Goal: Task Accomplishment & Management: Manage account settings

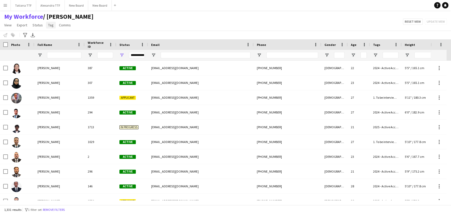
click at [50, 26] on span "Tag" at bounding box center [51, 25] width 6 height 5
click at [127, 17] on div "My Workforce / [PERSON_NAME] View Views Default view [PERSON_NAME] View April L…" at bounding box center [225, 22] width 451 height 18
click at [60, 56] on input "Full Name Filter Input" at bounding box center [64, 55] width 34 height 6
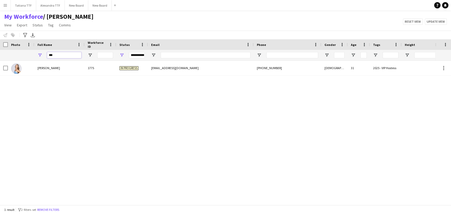
type input "***"
click at [118, 103] on div "Anastasiia Zdorenko 1775 In progress iamzdorenko@gmail.com +97450361121 Female …" at bounding box center [217, 131] width 435 height 140
click at [59, 55] on input "***" at bounding box center [64, 55] width 34 height 6
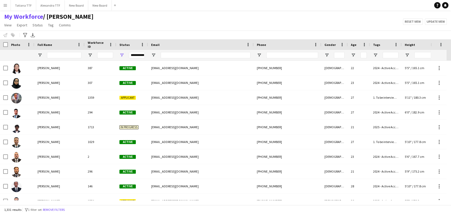
click at [141, 58] on div "**********" at bounding box center [137, 55] width 16 height 6
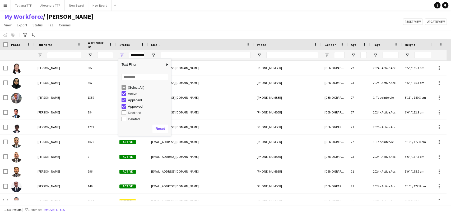
click at [127, 87] on div "(Select All)" at bounding box center [146, 87] width 50 height 6
click at [130, 84] on div "(Select All)" at bounding box center [146, 87] width 50 height 6
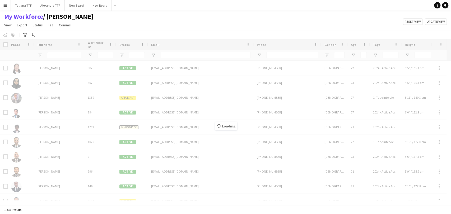
drag, startPoint x: 386, startPoint y: 15, endPoint x: 287, endPoint y: 66, distance: 111.7
click at [385, 14] on div "My Workforce / TATIANA View Views Default view Alexandra View April Live Force …" at bounding box center [225, 22] width 451 height 18
click at [327, 54] on span "Open Filter Menu" at bounding box center [326, 55] width 5 height 5
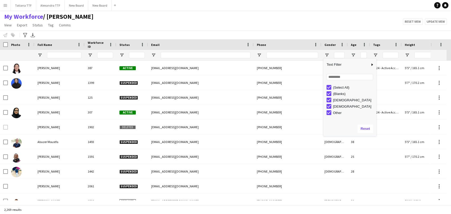
click at [335, 88] on div "(Select All)" at bounding box center [354, 88] width 42 height 4
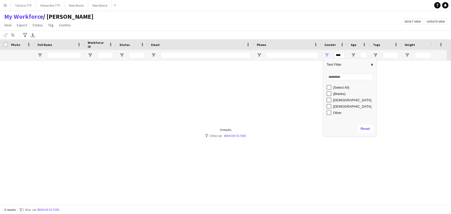
click at [335, 100] on div "Female" at bounding box center [354, 100] width 42 height 4
type input "**********"
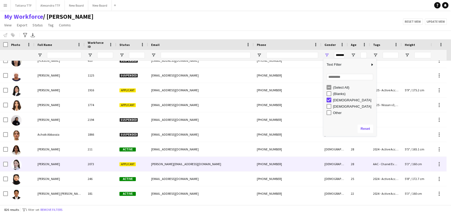
scroll to position [88, 0]
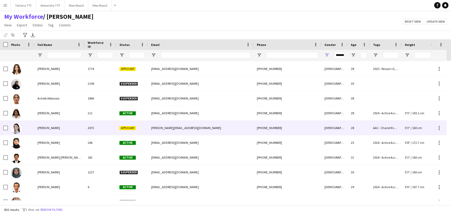
click at [30, 125] on div at bounding box center [21, 128] width 26 height 15
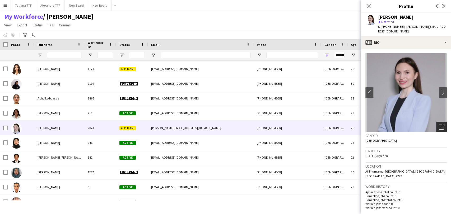
click at [436, 122] on div "Open photos pop-in" at bounding box center [441, 127] width 11 height 11
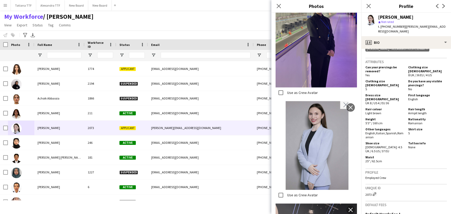
scroll to position [586, 0]
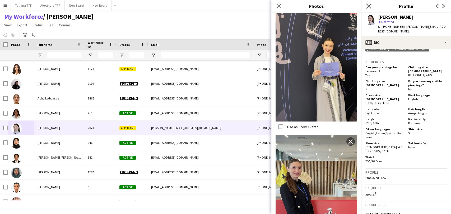
click at [370, 8] on icon at bounding box center [368, 5] width 5 height 5
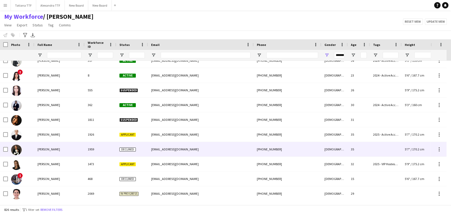
scroll to position [0, 0]
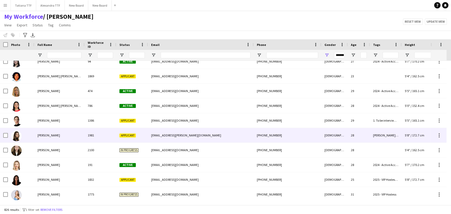
click at [46, 136] on span "Anastasiia Korol" at bounding box center [48, 135] width 22 height 4
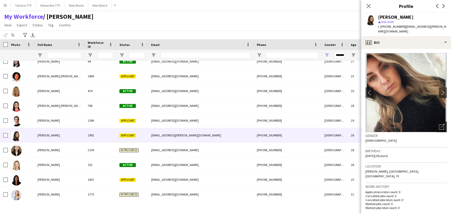
click at [438, 124] on icon "Open photos pop-in" at bounding box center [441, 127] width 6 height 6
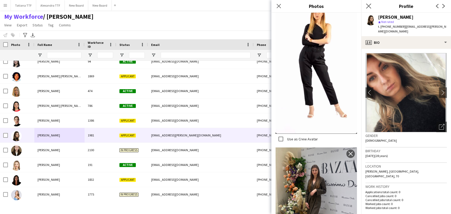
click at [365, 7] on app-icon "Close pop-in" at bounding box center [368, 6] width 8 height 8
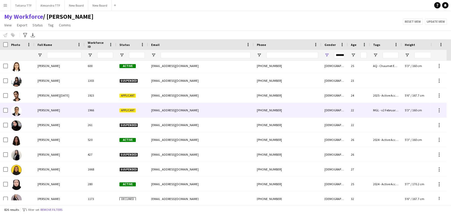
click at [56, 104] on div "Aya Mossa" at bounding box center [59, 110] width 50 height 15
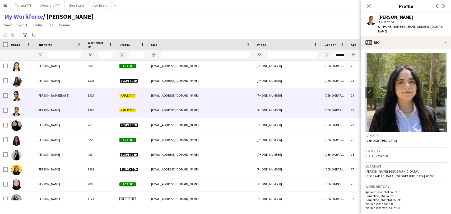
click at [39, 93] on span "Aya Karma" at bounding box center [53, 95] width 32 height 4
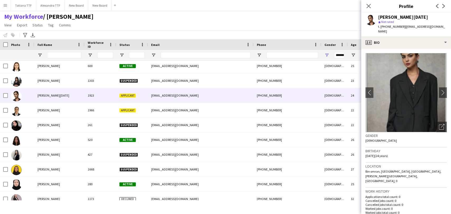
click at [436, 132] on div "Gender Female" at bounding box center [405, 139] width 81 height 15
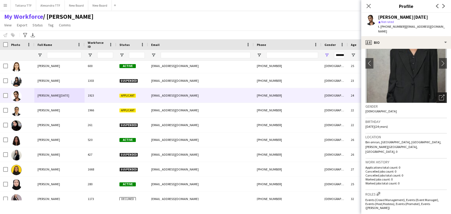
click at [436, 95] on div "Open photos pop-in" at bounding box center [441, 97] width 11 height 11
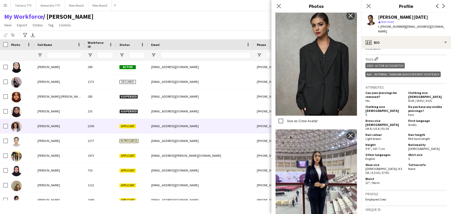
click at [44, 127] on span "AYTAN HAJIYEVA" at bounding box center [48, 126] width 22 height 4
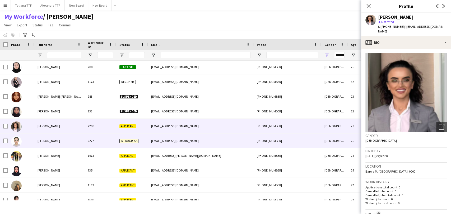
click at [44, 142] on span "Azah Ehsan" at bounding box center [48, 141] width 22 height 4
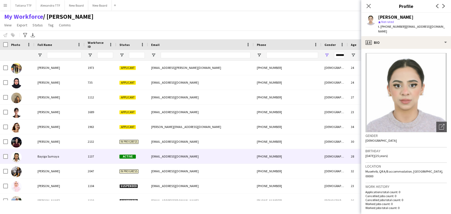
click at [45, 155] on span "Bayiga Sumaya" at bounding box center [48, 156] width 22 height 4
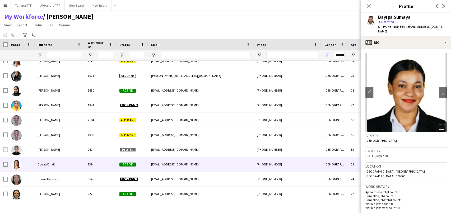
click at [40, 167] on div "Douaa Dhaili" at bounding box center [59, 164] width 50 height 15
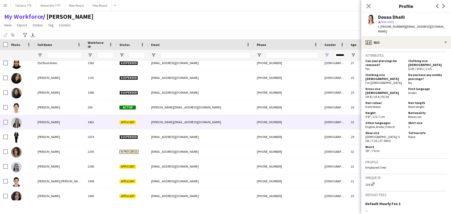
click at [38, 122] on span "Elena Pavlenko" at bounding box center [48, 122] width 22 height 4
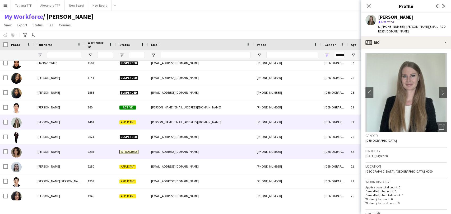
click at [42, 150] on span "Elham Khalilinader" at bounding box center [48, 152] width 22 height 4
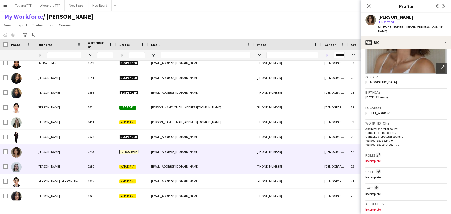
click at [32, 163] on div at bounding box center [21, 166] width 26 height 15
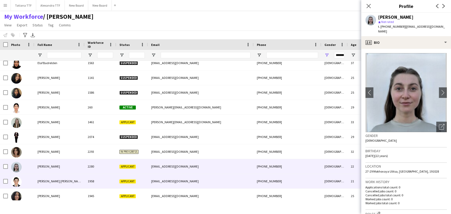
click at [52, 179] on span "Elnaz Ahmadi Zare" at bounding box center [59, 181] width 45 height 4
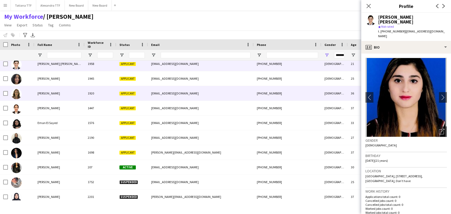
click at [44, 93] on span "Elvira Aprakova" at bounding box center [48, 93] width 22 height 4
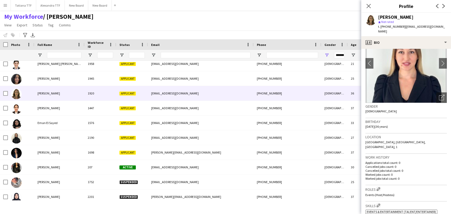
scroll to position [10, 0]
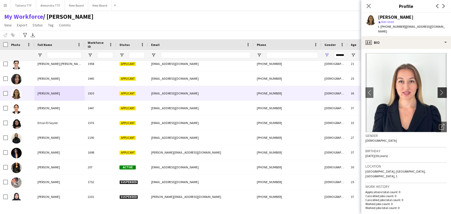
click at [438, 90] on app-icon "chevron-right" at bounding box center [442, 93] width 8 height 6
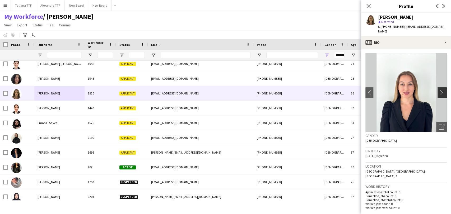
click at [437, 89] on button "chevron-right" at bounding box center [442, 92] width 11 height 11
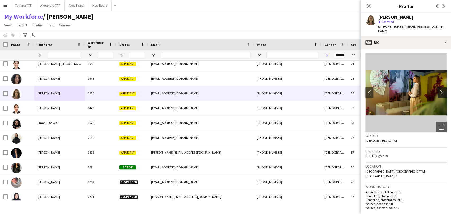
click at [437, 89] on button "chevron-right" at bounding box center [442, 92] width 11 height 11
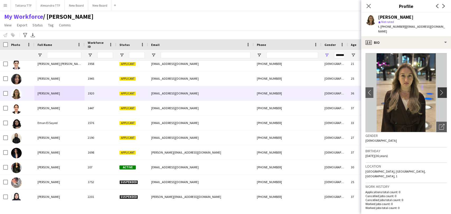
click at [437, 89] on button "chevron-right" at bounding box center [442, 92] width 11 height 11
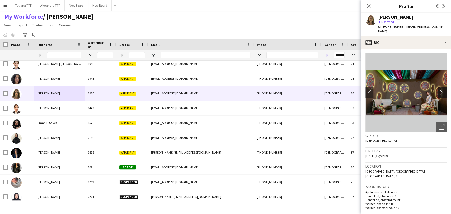
click at [437, 89] on button "chevron-right" at bounding box center [442, 92] width 11 height 11
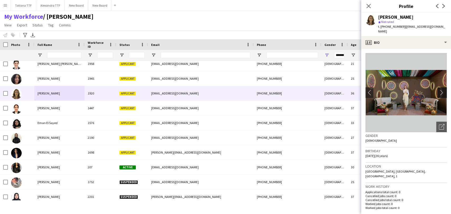
click at [437, 89] on button "chevron-right" at bounding box center [442, 92] width 11 height 11
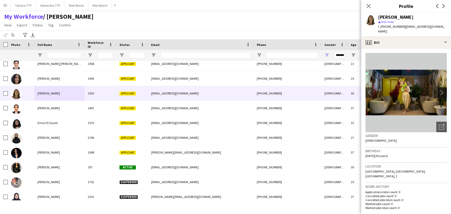
click at [437, 89] on button "chevron-right" at bounding box center [442, 92] width 11 height 11
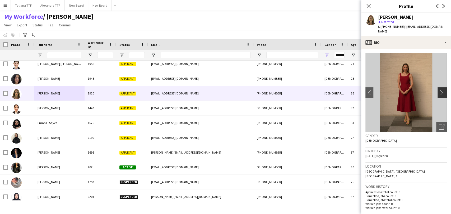
click at [437, 89] on button "chevron-right" at bounding box center [442, 92] width 11 height 11
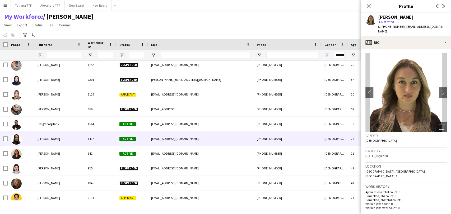
scroll to position [3306, 0]
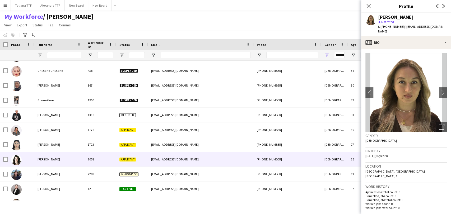
click at [52, 161] on span "Gulnar Sadygova" at bounding box center [48, 159] width 22 height 4
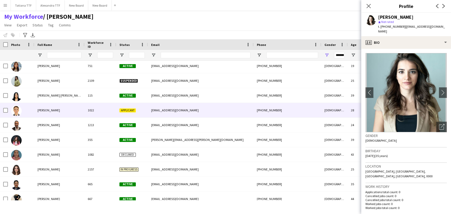
click at [50, 109] on span "Joudy Sami" at bounding box center [48, 110] width 22 height 4
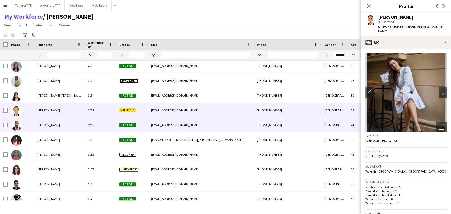
click at [49, 126] on div "Joy Etok" at bounding box center [59, 125] width 50 height 15
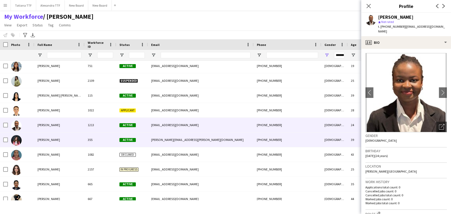
click at [44, 141] on span "Joyce Obeid" at bounding box center [48, 140] width 22 height 4
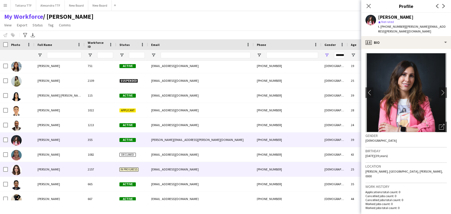
click at [51, 169] on span "Judy Saudi" at bounding box center [48, 169] width 22 height 4
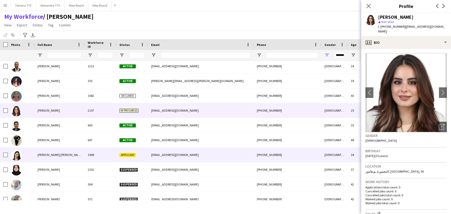
click at [51, 158] on div "Julieth nathalie Bustos carlos" at bounding box center [59, 155] width 50 height 15
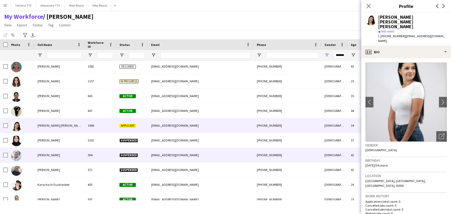
click at [51, 157] on span "Kafilat Ajiboye" at bounding box center [48, 155] width 22 height 4
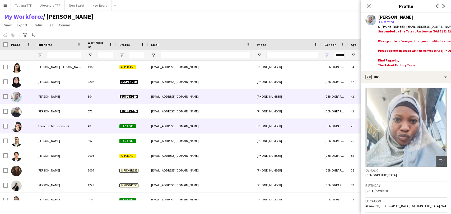
click at [53, 127] on span "Karachach Duishonbek" at bounding box center [53, 126] width 32 height 4
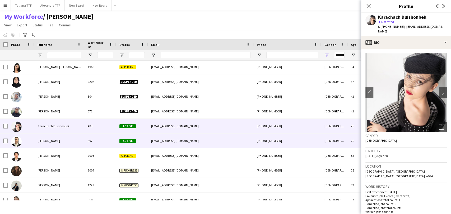
click at [50, 141] on span "Karawene Chekili" at bounding box center [48, 141] width 22 height 4
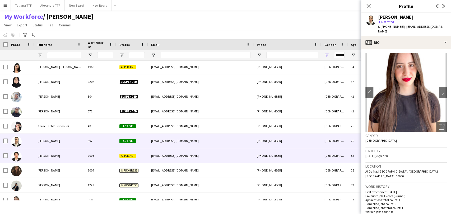
click at [54, 155] on span "Karima Bengriche" at bounding box center [48, 156] width 22 height 4
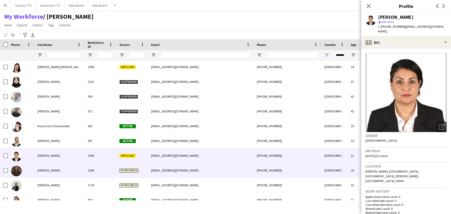
click at [54, 172] on span "Karin Markendahl" at bounding box center [48, 170] width 22 height 4
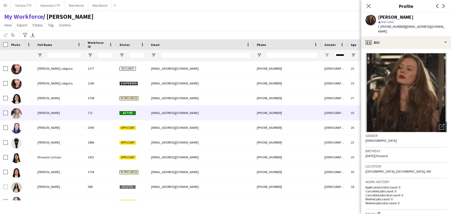
click at [50, 113] on span "Khaoula Ben salah" at bounding box center [48, 113] width 22 height 4
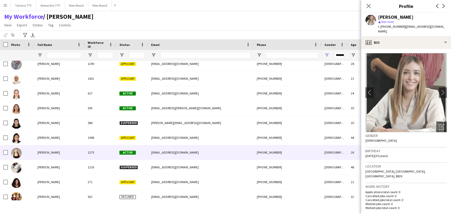
click at [47, 151] on span "Maryna Tishchenko" at bounding box center [48, 152] width 22 height 4
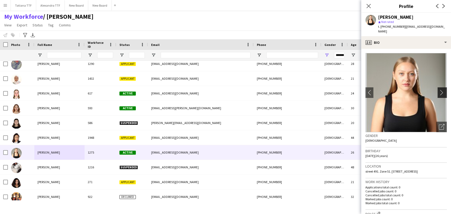
click at [438, 90] on app-icon "chevron-right" at bounding box center [442, 93] width 8 height 6
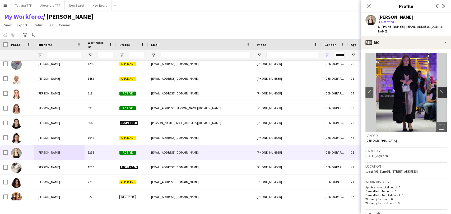
click at [438, 90] on app-icon "chevron-right" at bounding box center [442, 93] width 8 height 6
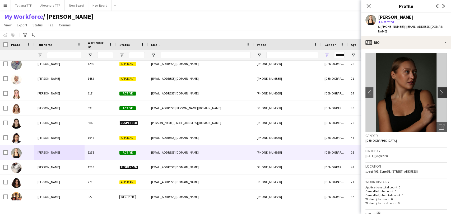
click at [438, 90] on app-icon "chevron-right" at bounding box center [442, 93] width 8 height 6
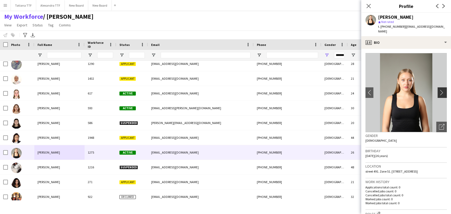
click at [438, 90] on app-icon "chevron-right" at bounding box center [442, 93] width 8 height 6
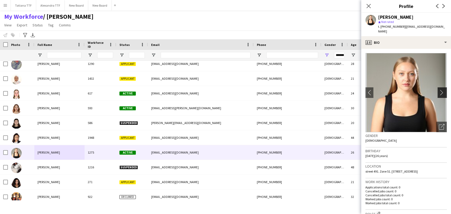
click at [438, 90] on app-icon "chevron-right" at bounding box center [442, 93] width 8 height 6
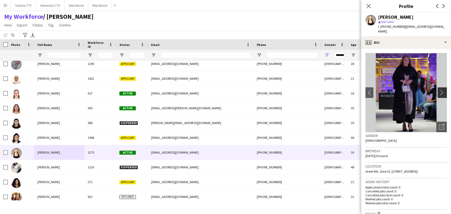
click at [438, 90] on app-icon "chevron-right" at bounding box center [442, 93] width 8 height 6
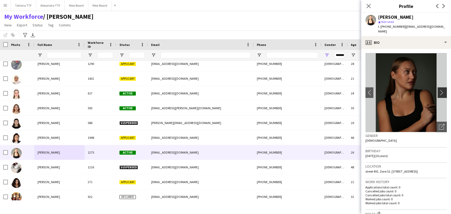
click at [438, 90] on app-icon "chevron-right" at bounding box center [442, 93] width 8 height 6
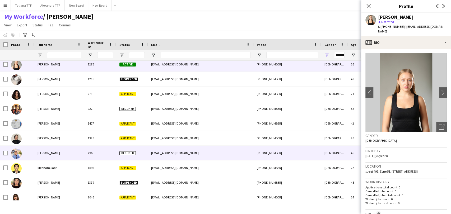
click at [54, 152] on span "Mayrene Teodoro" at bounding box center [48, 153] width 22 height 4
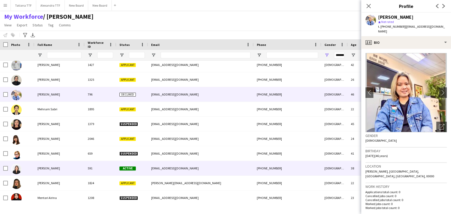
scroll to position [7008, 0]
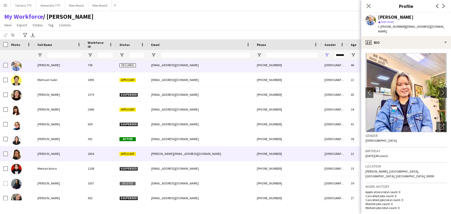
click at [43, 153] on span "Mélissa Madiou" at bounding box center [48, 154] width 22 height 4
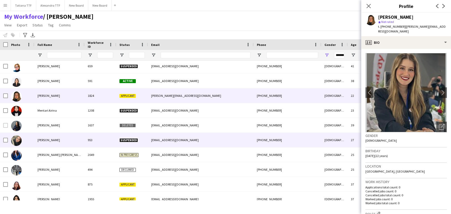
scroll to position [7067, 0]
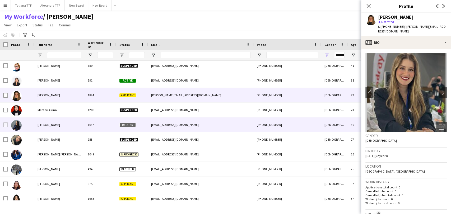
click at [53, 123] on span "Meriam Ben khalifa" at bounding box center [48, 125] width 22 height 4
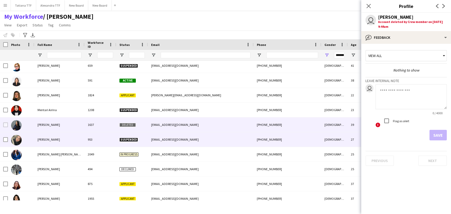
click at [48, 137] on span "Meriem Djebbar" at bounding box center [48, 139] width 22 height 4
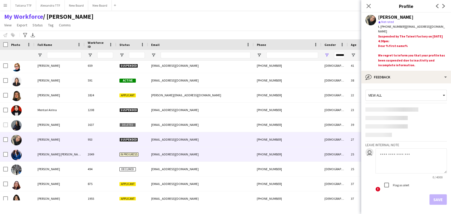
click at [47, 155] on span "Merita Suresh" at bounding box center [59, 154] width 45 height 4
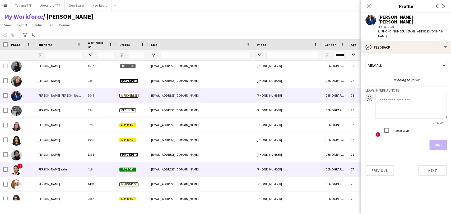
scroll to position [7143, 0]
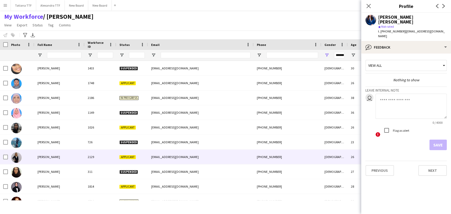
click at [50, 158] on span "Nada Saad" at bounding box center [48, 157] width 22 height 4
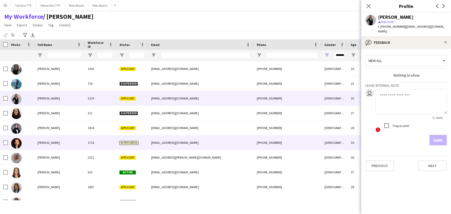
click at [49, 145] on div "Nadezhda Kharchenko" at bounding box center [59, 142] width 50 height 15
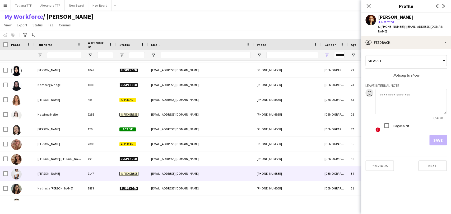
click at [49, 172] on span "Nathalie Bustos" at bounding box center [48, 174] width 22 height 4
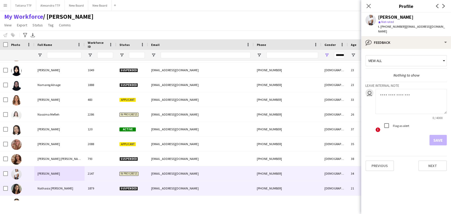
click at [60, 186] on div "Nathasia Marie Sieras" at bounding box center [59, 188] width 50 height 15
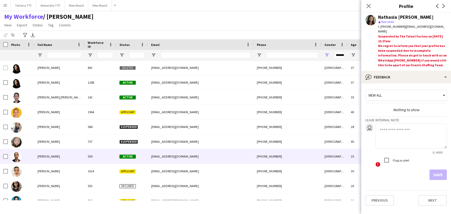
scroll to position [7947, 0]
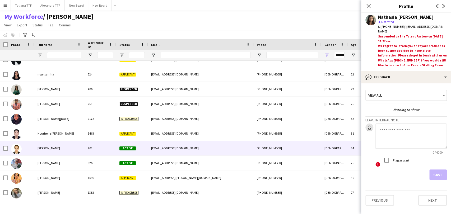
click at [49, 149] on span "Oksana Andrejeva" at bounding box center [48, 148] width 22 height 4
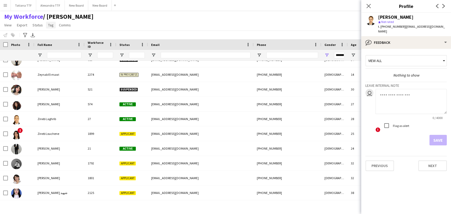
click at [53, 26] on link "Tag" at bounding box center [51, 25] width 10 height 7
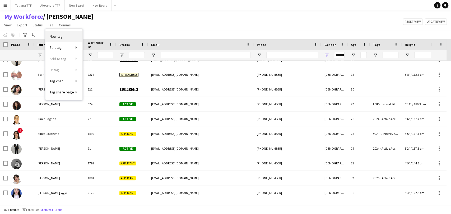
click at [58, 36] on span "New tag" at bounding box center [56, 36] width 13 height 5
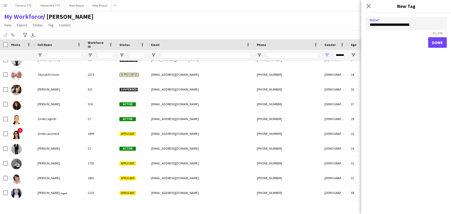
type input "**********"
click at [437, 43] on button "Done" at bounding box center [437, 42] width 19 height 11
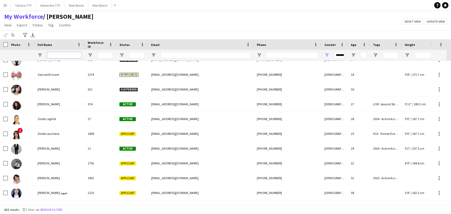
click at [70, 55] on input "Full Name Filter Input" at bounding box center [64, 55] width 34 height 6
click at [71, 58] on div at bounding box center [64, 55] width 34 height 11
click at [71, 53] on input "Full Name Filter Input" at bounding box center [64, 55] width 34 height 6
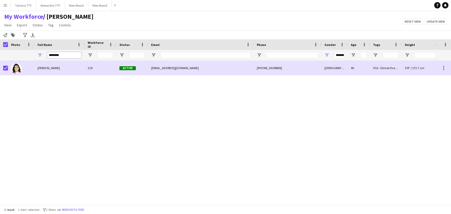
drag, startPoint x: 63, startPoint y: 56, endPoint x: 40, endPoint y: 56, distance: 22.4
click at [40, 56] on div "********" at bounding box center [59, 55] width 50 height 11
click at [69, 57] on input "********" at bounding box center [64, 55] width 34 height 6
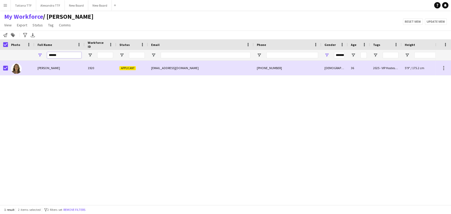
click at [62, 56] on input "******" at bounding box center [64, 55] width 34 height 6
type input "*******"
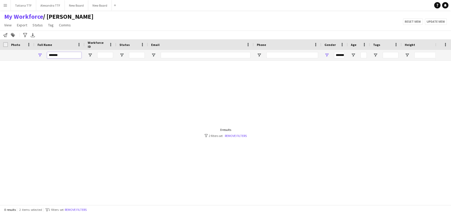
type input "***"
type input "*****"
type input "**********"
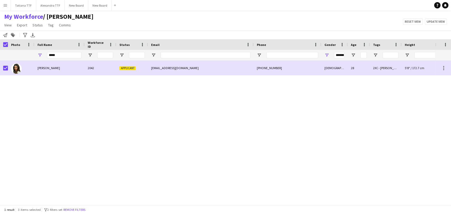
drag, startPoint x: 63, startPoint y: 49, endPoint x: 63, endPoint y: 53, distance: 3.4
click at [63, 49] on div "Full Name" at bounding box center [59, 44] width 44 height 11
click at [63, 56] on input "*****" at bounding box center [64, 55] width 34 height 6
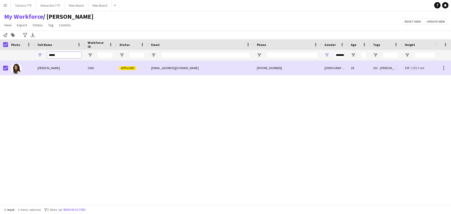
type input "*"
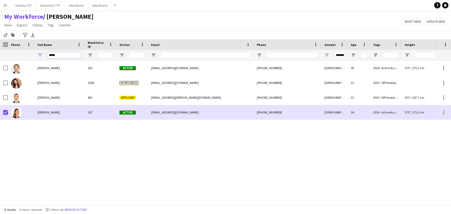
click at [62, 56] on input "*****" at bounding box center [64, 55] width 34 height 6
type input "*********"
type input "***"
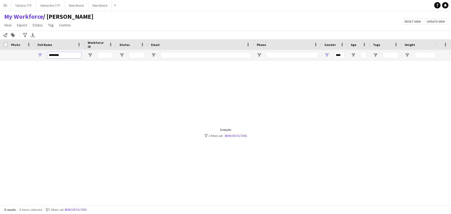
type input "*******"
type input "**********"
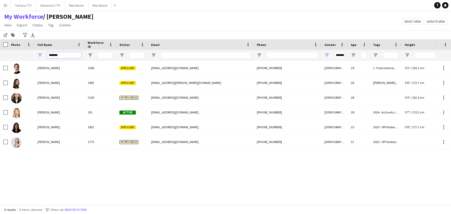
type input "*******"
click at [69, 57] on input "*******" at bounding box center [64, 55] width 34 height 6
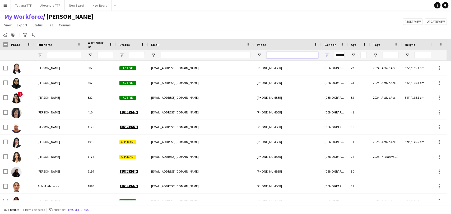
click at [283, 56] on input "Phone Filter Input" at bounding box center [292, 55] width 52 height 6
click at [291, 58] on input "Phone Filter Input" at bounding box center [292, 55] width 52 height 6
paste input "**********"
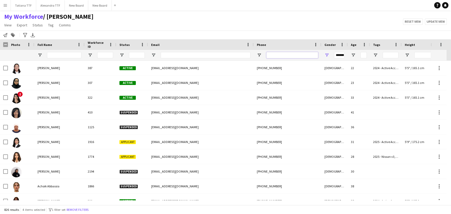
type input "**********"
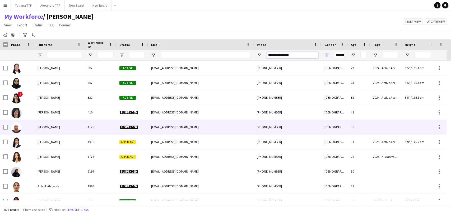
type input "***"
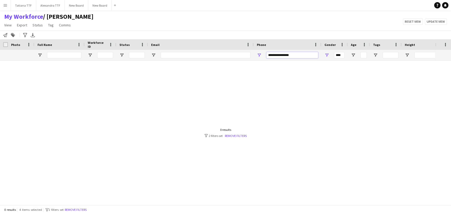
drag, startPoint x: 293, startPoint y: 54, endPoint x: 254, endPoint y: 54, distance: 39.3
click at [254, 54] on div "**********" at bounding box center [287, 55] width 68 height 11
type input "**********"
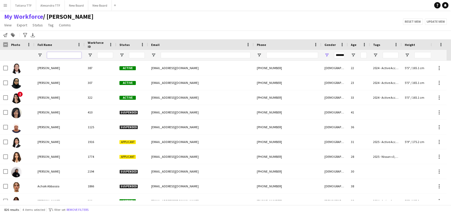
click at [79, 53] on input "Full Name Filter Input" at bounding box center [64, 55] width 34 height 6
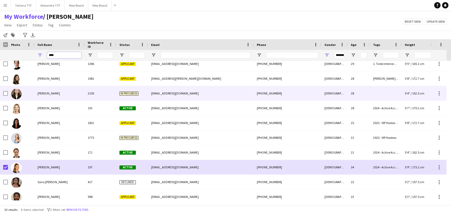
scroll to position [8, 0]
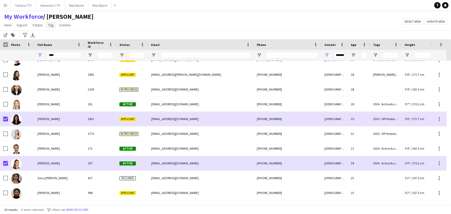
click at [49, 26] on span "Tag" at bounding box center [51, 25] width 6 height 5
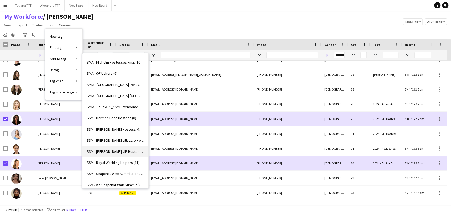
scroll to position [1495, 0]
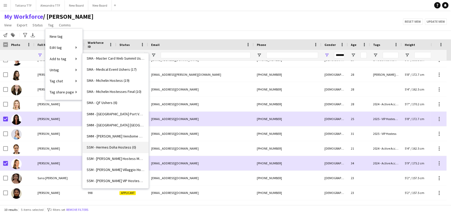
click at [120, 148] on span "SSM - Hermes Doha Hostess (0)" at bounding box center [111, 147] width 49 height 5
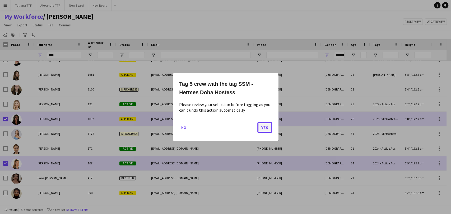
click at [264, 126] on button "Yes" at bounding box center [264, 127] width 15 height 11
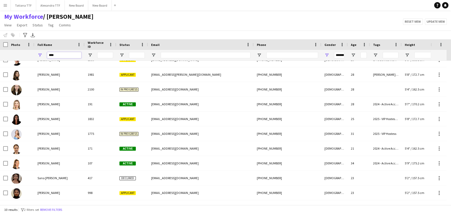
click at [59, 54] on input "****" at bounding box center [64, 55] width 34 height 6
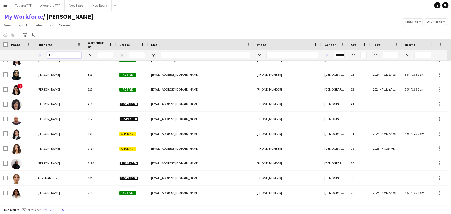
type input "*"
click at [62, 54] on input "*" at bounding box center [64, 55] width 34 height 6
click at [53, 25] on link "Tag" at bounding box center [51, 25] width 10 height 7
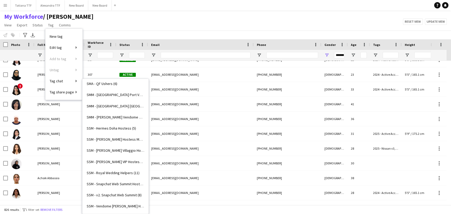
scroll to position [1534, 0]
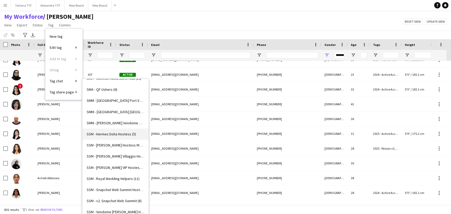
click at [118, 133] on span "SSM - Hermes Doha Hostess (5)" at bounding box center [111, 134] width 49 height 5
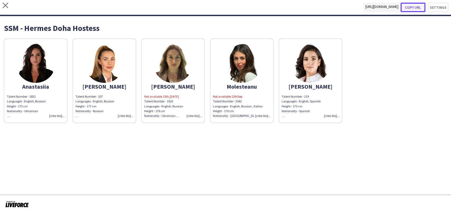
click at [415, 4] on button "Copy url" at bounding box center [412, 8] width 25 height 10
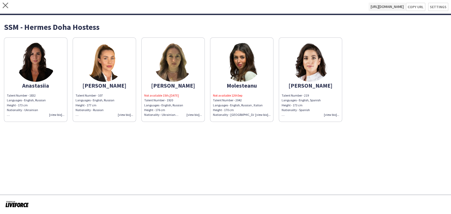
drag, startPoint x: 106, startPoint y: 26, endPoint x: 1, endPoint y: 27, distance: 104.5
click at [1, 27] on div "SSM - Hermes Doha Hostess Anastasiia Talent Number - 1832 Languages - English, …" at bounding box center [225, 70] width 451 height 111
copy div "SSM - Hermes Doha Hostess"
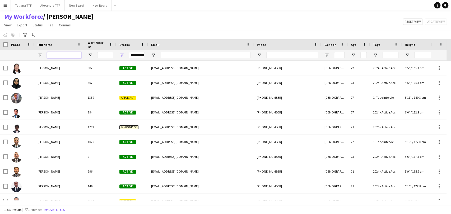
click at [65, 53] on input "Full Name Filter Input" at bounding box center [64, 55] width 34 height 6
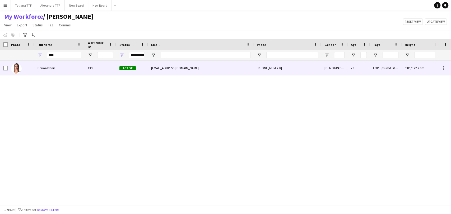
click at [36, 67] on div "Douaa Dhaili" at bounding box center [59, 68] width 50 height 15
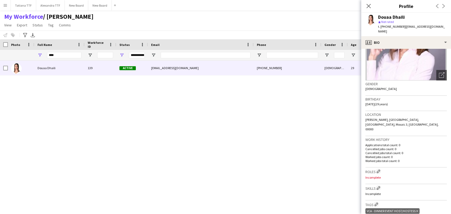
scroll to position [29, 0]
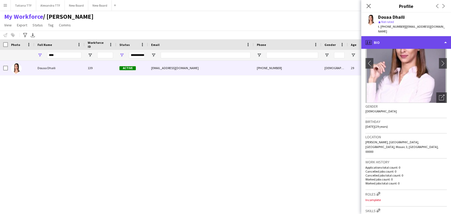
click at [401, 36] on div "profile Bio" at bounding box center [406, 42] width 90 height 13
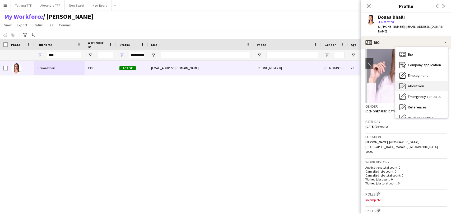
click at [420, 84] on span "About you" at bounding box center [415, 86] width 16 height 5
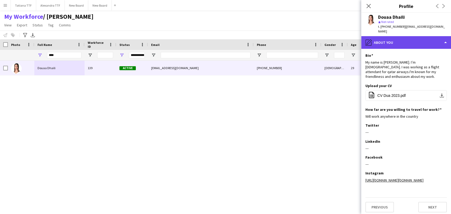
click at [390, 40] on div "pencil4 About you" at bounding box center [406, 42] width 90 height 13
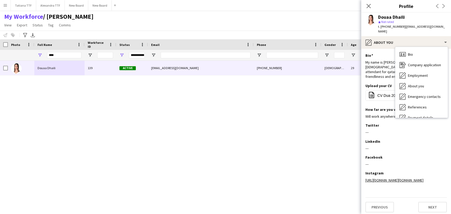
click at [380, 63] on div "My name is Douaa Dhaili. I’m 28 years old. I was working as a flight attendant …" at bounding box center [405, 69] width 81 height 19
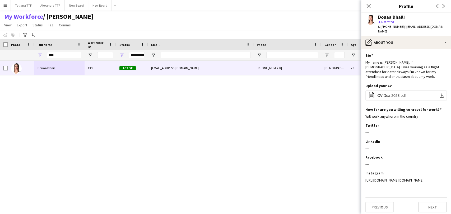
click at [370, 20] on app-user-avatar at bounding box center [370, 20] width 11 height 11
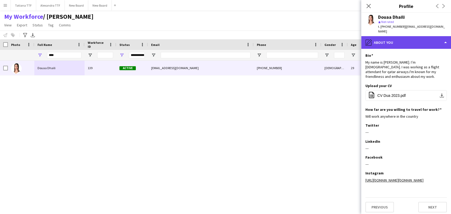
click at [395, 40] on div "pencil4 About you" at bounding box center [406, 42] width 90 height 13
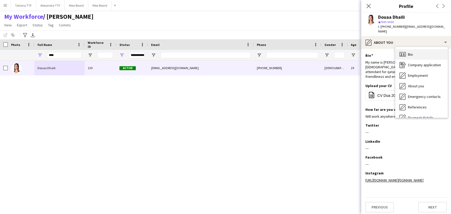
click at [414, 49] on div "Bio Bio" at bounding box center [421, 54] width 52 height 11
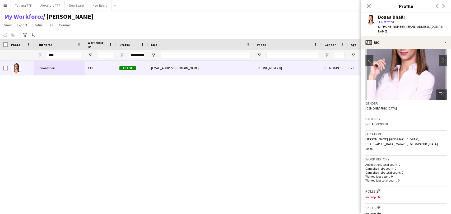
scroll to position [0, 0]
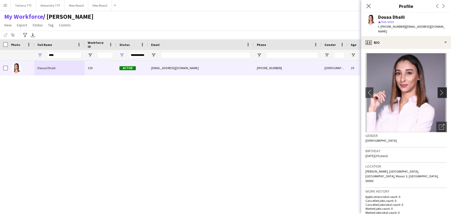
click at [438, 90] on app-icon "chevron-right" at bounding box center [442, 93] width 8 height 6
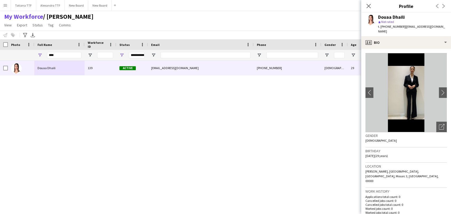
click at [82, 78] on div "Douaa Dhaili 139 Active dhailidouaa6@gmail.com +97466264108 Female 29 5'8" / 17…" at bounding box center [217, 131] width 435 height 140
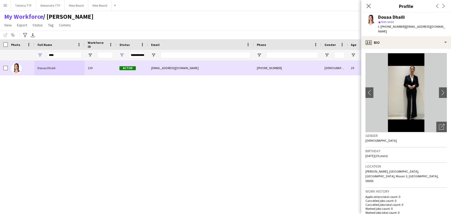
click at [53, 68] on span "Douaa Dhaili" at bounding box center [46, 68] width 18 height 4
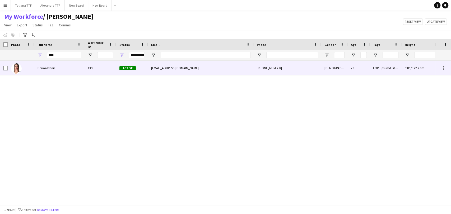
click at [12, 69] on img at bounding box center [16, 68] width 11 height 11
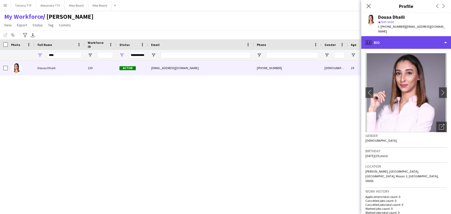
click at [392, 43] on div "profile Bio" at bounding box center [406, 42] width 90 height 13
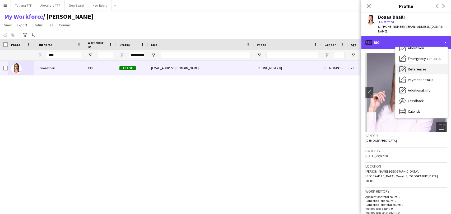
scroll to position [39, 0]
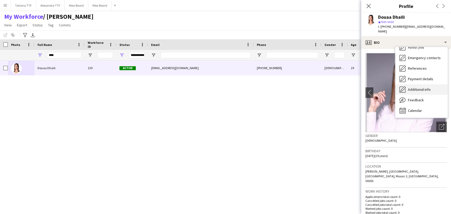
click at [425, 87] on span "Additional info" at bounding box center [418, 89] width 23 height 5
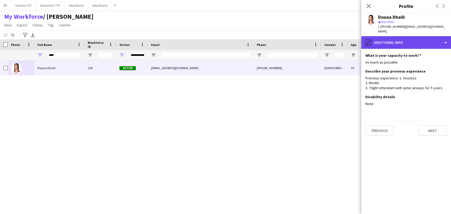
click at [380, 39] on div "pencil4 Additional info" at bounding box center [406, 42] width 90 height 13
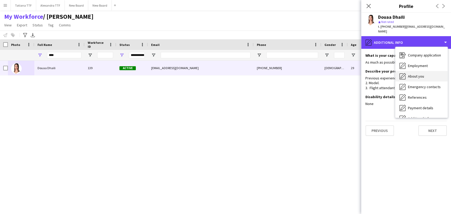
scroll to position [0, 0]
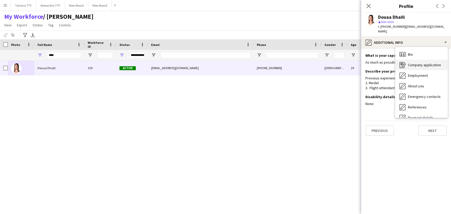
click at [418, 63] on span "Company application" at bounding box center [423, 65] width 33 height 5
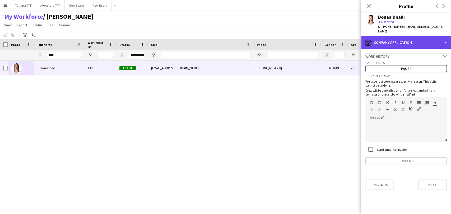
click at [405, 42] on div "register Company application" at bounding box center [406, 42] width 90 height 13
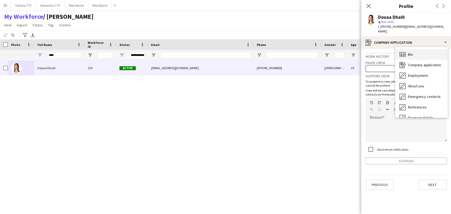
click at [410, 52] on span "Bio" at bounding box center [409, 54] width 5 height 5
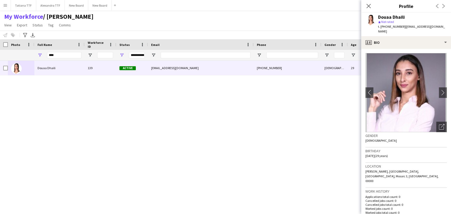
click at [333, 105] on div "Douaa Dhaili 139 Active dhailidouaa6@gmail.com +97466264108 Female 29 5'8" / 17…" at bounding box center [217, 131] width 435 height 140
click at [296, 131] on div "Douaa Dhaili 139 Active dhailidouaa6@gmail.com +97466264108 Female 29 5'8" / 17…" at bounding box center [217, 131] width 435 height 140
click at [72, 55] on input "****" at bounding box center [64, 55] width 34 height 6
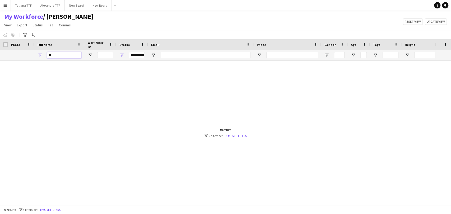
type input "*"
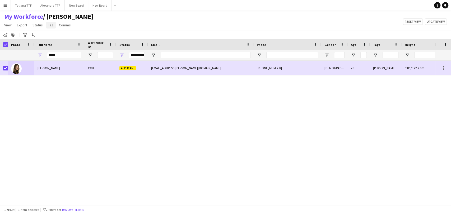
click at [49, 26] on span "Tag" at bounding box center [51, 25] width 6 height 5
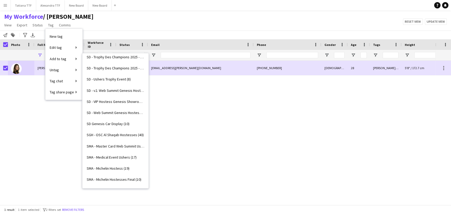
scroll to position [1466, 0]
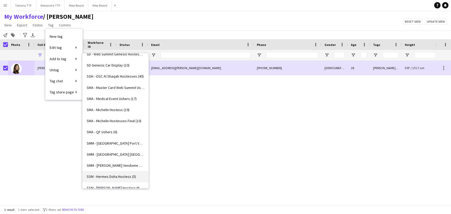
click at [118, 176] on span "SSM - Hermes Doha Hostess (5)" at bounding box center [111, 176] width 49 height 5
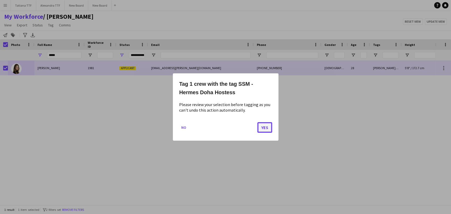
click at [261, 129] on button "Yes" at bounding box center [264, 127] width 15 height 11
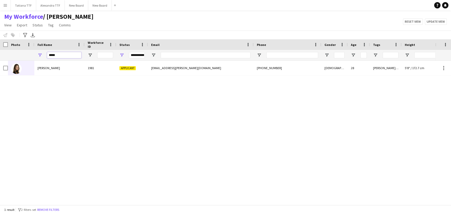
click at [59, 56] on input "*****" at bounding box center [64, 55] width 34 height 6
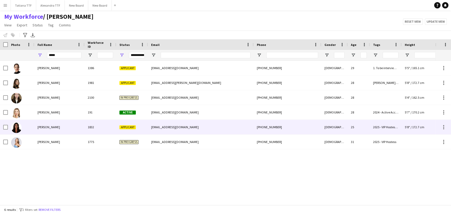
click at [49, 126] on span "Anastasiia Tereshchenko" at bounding box center [48, 127] width 22 height 4
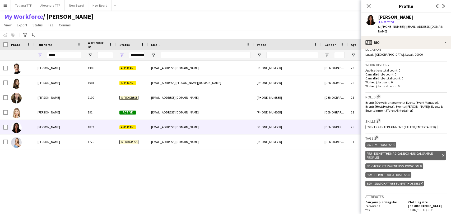
scroll to position [117, 0]
drag, startPoint x: 68, startPoint y: 52, endPoint x: 40, endPoint y: 56, distance: 27.9
click at [40, 56] on div "*****" at bounding box center [59, 55] width 50 height 11
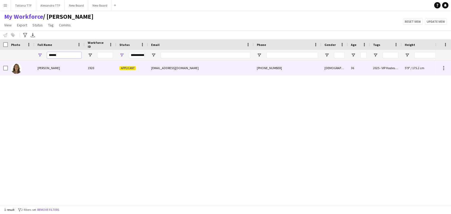
type input "******"
click at [17, 68] on img at bounding box center [16, 68] width 11 height 11
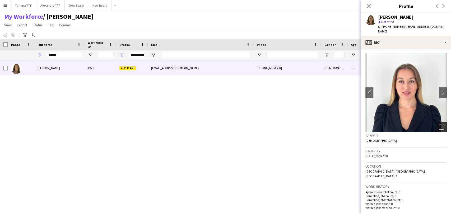
click at [438, 124] on icon "Open photos pop-in" at bounding box center [441, 127] width 6 height 6
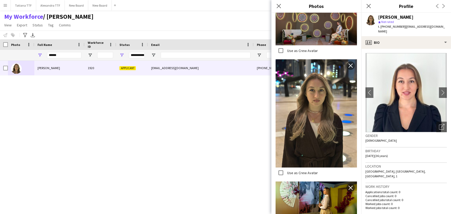
scroll to position [1032, 0]
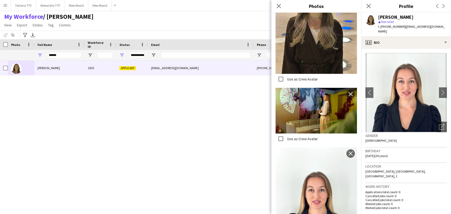
click at [312, 152] on img at bounding box center [315, 201] width 81 height 108
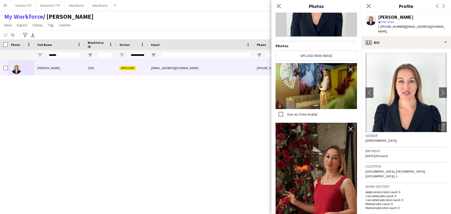
scroll to position [0, 0]
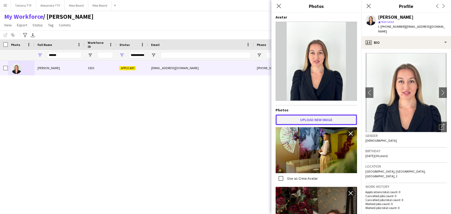
click at [316, 117] on button "Upload new image" at bounding box center [315, 120] width 81 height 11
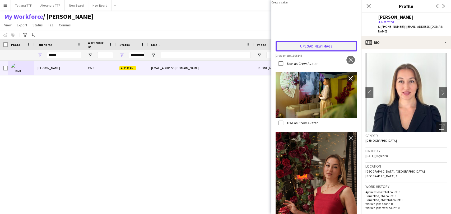
click at [321, 51] on button "Upload new image" at bounding box center [315, 46] width 81 height 11
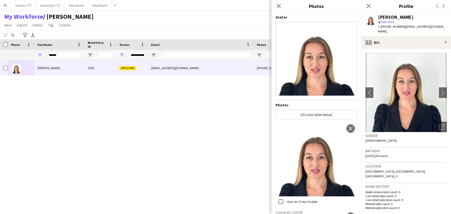
click at [273, 5] on div "Close pop-in" at bounding box center [278, 6] width 15 height 12
click at [279, 6] on icon "Close pop-in" at bounding box center [278, 5] width 5 height 5
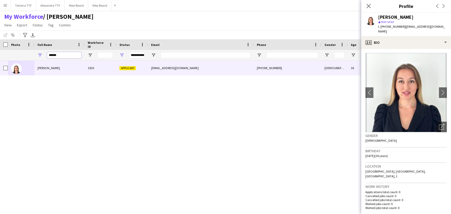
drag, startPoint x: 63, startPoint y: 54, endPoint x: 42, endPoint y: 53, distance: 20.9
click at [42, 53] on div "******" at bounding box center [59, 55] width 50 height 11
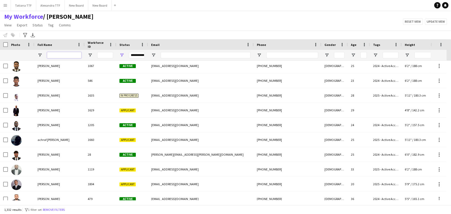
scroll to position [968, 0]
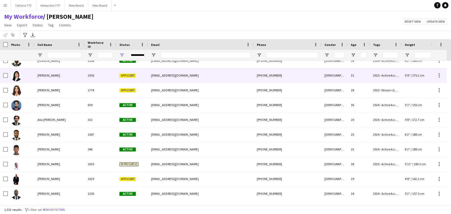
click at [55, 74] on span "Abir Benyahia" at bounding box center [48, 75] width 22 height 4
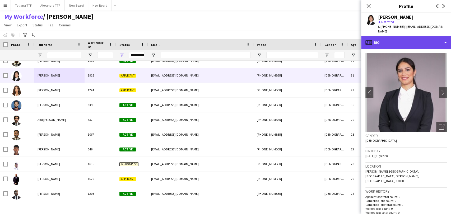
click at [400, 41] on div "profile Bio" at bounding box center [406, 42] width 90 height 13
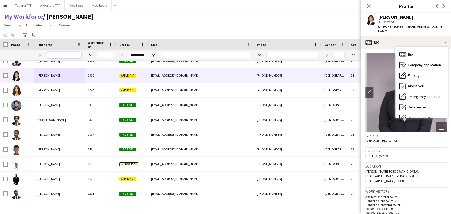
click at [71, 54] on input "Full Name Filter Input" at bounding box center [64, 55] width 34 height 6
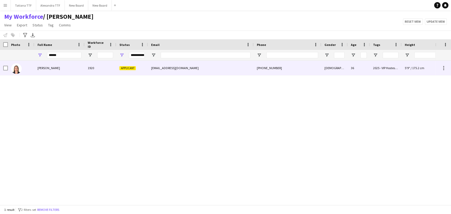
click at [14, 70] on img at bounding box center [16, 68] width 11 height 11
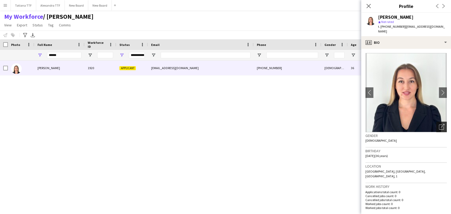
click at [438, 124] on icon "Open photos pop-in" at bounding box center [441, 127] width 6 height 6
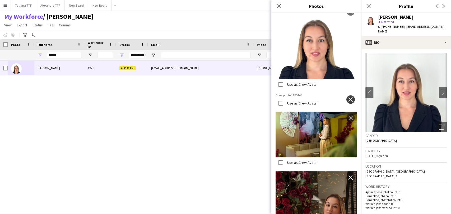
click at [348, 97] on app-icon "close" at bounding box center [350, 99] width 5 height 4
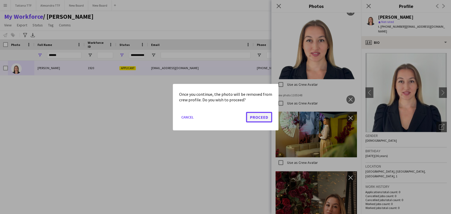
click at [249, 114] on button "Proceed" at bounding box center [259, 117] width 26 height 11
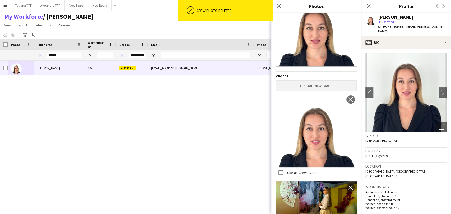
scroll to position [0, 0]
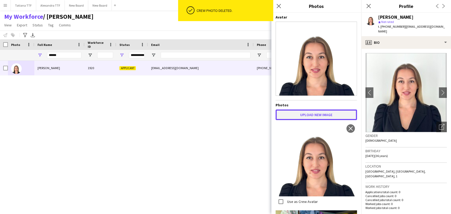
click at [310, 110] on button "Upload new image" at bounding box center [315, 115] width 81 height 11
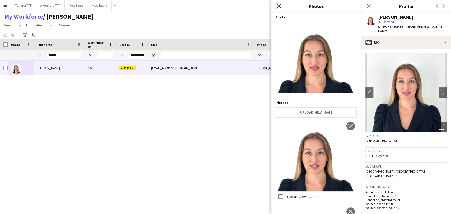
click at [278, 4] on icon "Close pop-in" at bounding box center [278, 5] width 5 height 5
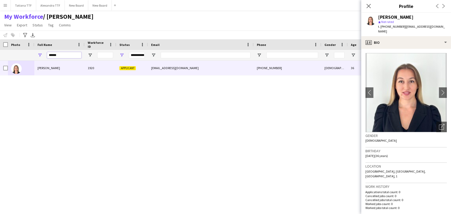
click at [69, 53] on input "******" at bounding box center [64, 55] width 34 height 6
click at [68, 53] on input "******" at bounding box center [64, 55] width 34 height 6
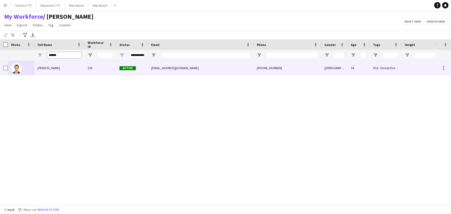
type input "******"
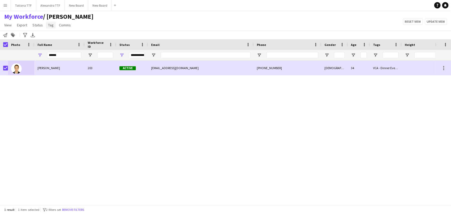
click at [48, 26] on span "Tag" at bounding box center [51, 25] width 6 height 5
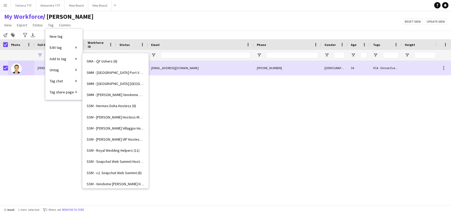
scroll to position [1534, 0]
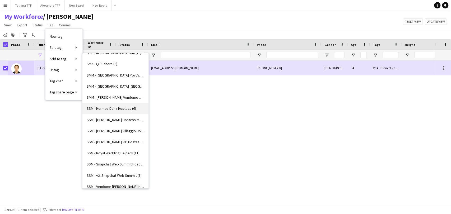
click at [122, 108] on span "SSM - Hermes Doha Hostess (6)" at bounding box center [111, 108] width 49 height 5
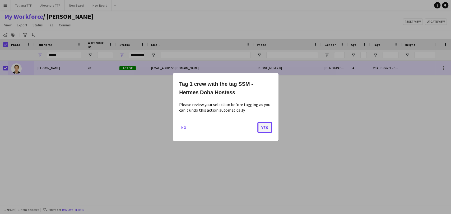
click at [267, 130] on button "Yes" at bounding box center [264, 127] width 15 height 11
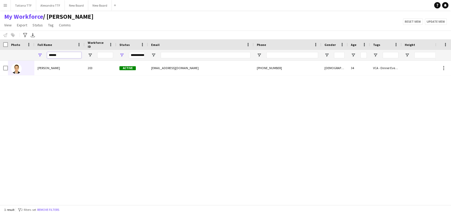
drag, startPoint x: 60, startPoint y: 54, endPoint x: 23, endPoint y: 58, distance: 37.0
click at [23, 59] on div "**********" at bounding box center [279, 55] width 559 height 11
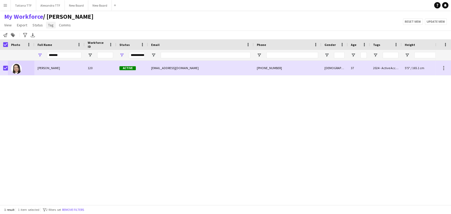
click at [48, 24] on span "Tag" at bounding box center [51, 25] width 6 height 5
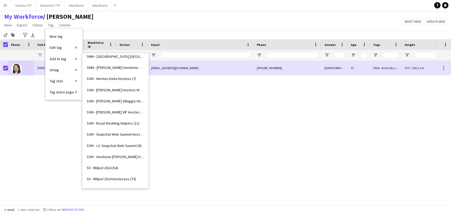
scroll to position [1563, 0]
click at [110, 80] on span "SSM - Hermes Doha Hostess (7)" at bounding box center [111, 79] width 49 height 5
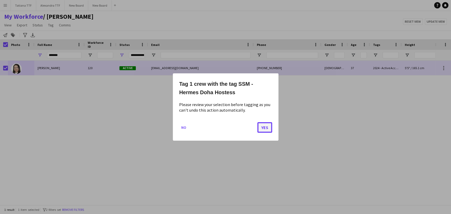
click at [267, 128] on button "Yes" at bounding box center [264, 127] width 15 height 11
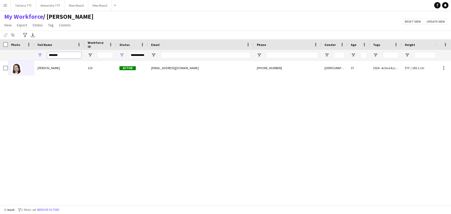
drag, startPoint x: 66, startPoint y: 53, endPoint x: 51, endPoint y: 56, distance: 15.3
click at [51, 56] on input "*******" at bounding box center [64, 55] width 34 height 6
type input "*"
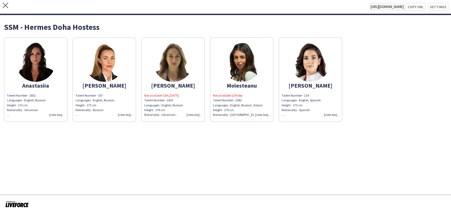
click at [194, 115] on div "Not available 15th,[DATE] Talent Number - 1920 Languages - English, Russian Hei…" at bounding box center [173, 105] width 58 height 24
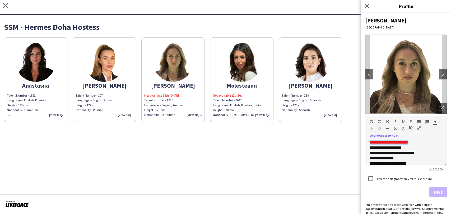
drag, startPoint x: 416, startPoint y: 143, endPoint x: 369, endPoint y: 141, distance: 46.5
click at [369, 141] on div "**********" at bounding box center [405, 153] width 81 height 26
click at [369, 146] on span "**********" at bounding box center [391, 156] width 45 height 20
click at [435, 191] on button "Save" at bounding box center [437, 192] width 17 height 11
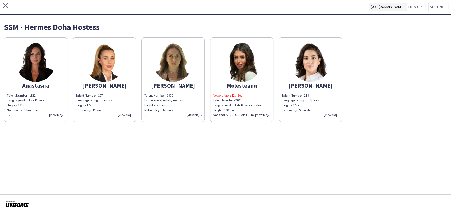
click at [266, 114] on div "Not available 12thSep Talent Number - 2042 Languages - English, Russian , Itali…" at bounding box center [242, 105] width 58 height 24
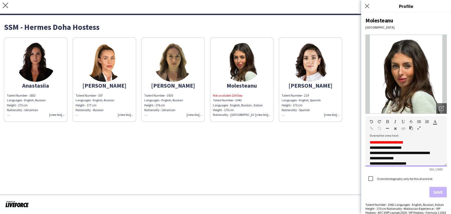
click at [409, 143] on div "**********" at bounding box center [405, 153] width 81 height 26
drag, startPoint x: 410, startPoint y: 142, endPoint x: 367, endPoint y: 143, distance: 42.8
click at [366, 141] on div "**********" at bounding box center [405, 153] width 81 height 26
click at [368, 145] on div "**********" at bounding box center [405, 153] width 81 height 26
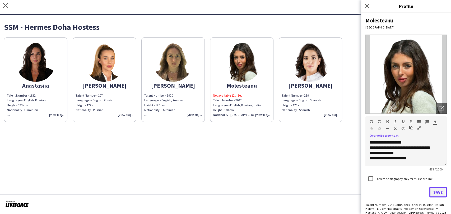
click at [432, 194] on button "Save" at bounding box center [437, 192] width 17 height 11
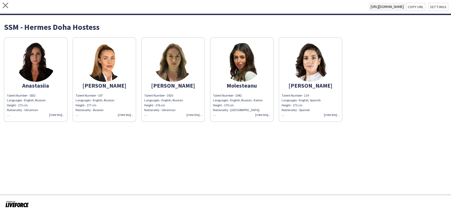
click at [59, 113] on div "Talent Number - 1832 Languages - English, Russian Height - 173 cm Nationality -…" at bounding box center [36, 105] width 58 height 24
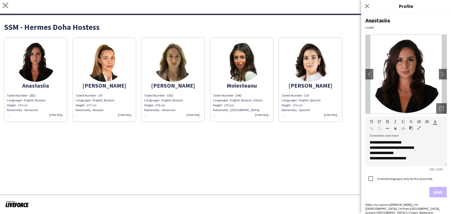
click at [255, 134] on app-share-pages "close https://admin.liveforce.co/v2/s/e6a06bbd-db1b-4a70-9b25-14a48c10c540 Copy…" at bounding box center [225, 107] width 451 height 214
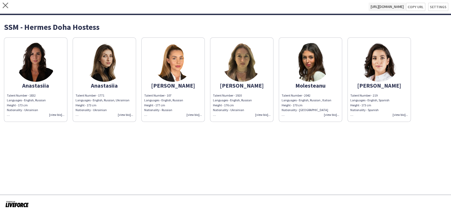
click at [59, 114] on div "Talent Number - 1832 Languages - English, Russian Height - 173 cm Nationality -…" at bounding box center [36, 105] width 58 height 24
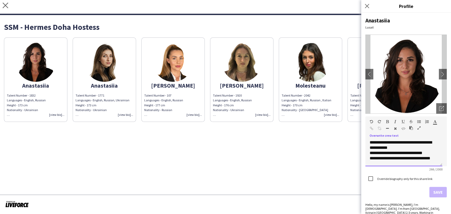
scroll to position [35, 0]
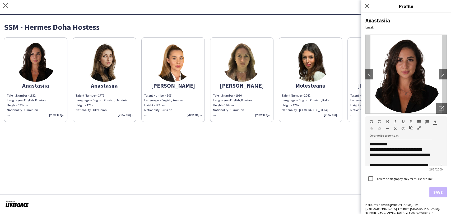
click at [331, 115] on div "Talent Number - 2042 Languages - English, Russian , Italian Height - 170 cm Nat…" at bounding box center [310, 105] width 58 height 24
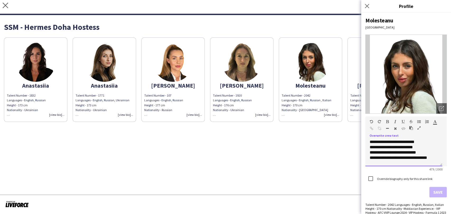
scroll to position [27, 0]
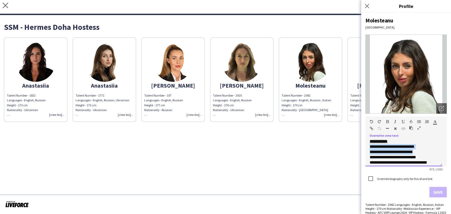
drag, startPoint x: 368, startPoint y: 152, endPoint x: 423, endPoint y: 157, distance: 54.6
click at [423, 157] on div "**********" at bounding box center [403, 153] width 77 height 26
copy div "**********"
click at [55, 115] on div "Talent Number - 1832 Languages - English, Russian Height - 173 cm Nationality -…" at bounding box center [36, 105] width 58 height 24
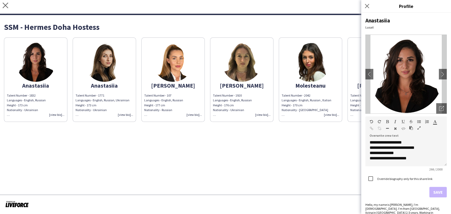
click at [55, 115] on div "Talent Number - 1832 Languages - English, Russian Height - 173 cm Nationality -…" at bounding box center [36, 105] width 58 height 24
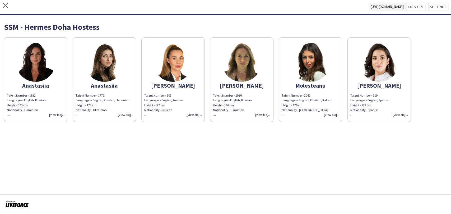
click at [57, 113] on div "Talent Number - 1832 Languages - English, Russian Height - 173 cm Nationality -…" at bounding box center [36, 105] width 58 height 24
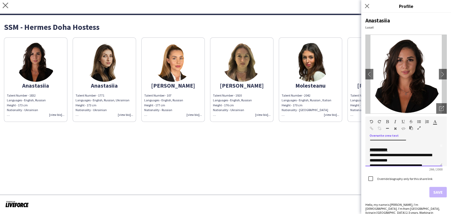
scroll to position [29, 0]
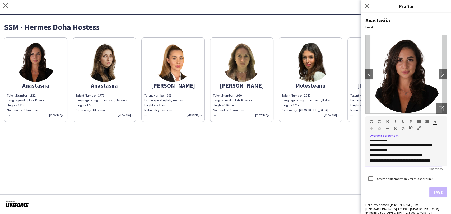
click at [369, 145] on div "**********" at bounding box center [403, 153] width 77 height 26
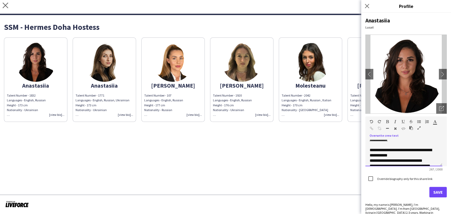
click at [370, 144] on div "**********" at bounding box center [401, 150] width 64 height 16
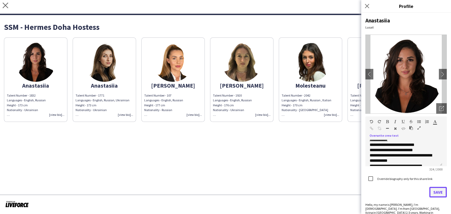
click at [433, 193] on button "Save" at bounding box center [437, 192] width 17 height 11
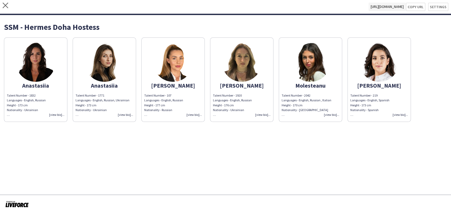
click at [260, 115] on div "Talent Number - 1920 Languages - English, Russian Height - 176 cm Nationality -…" at bounding box center [242, 105] width 58 height 24
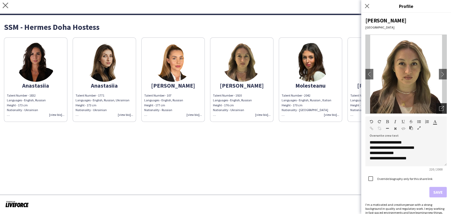
click at [439, 107] on icon "Open photos pop-in" at bounding box center [441, 108] width 5 height 5
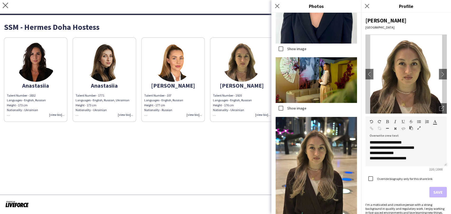
scroll to position [146, 0]
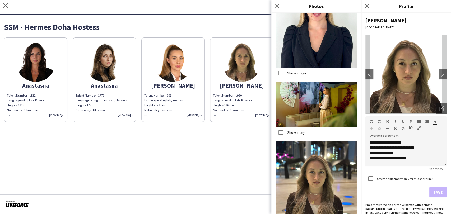
click at [245, 149] on app-share-pages "close https://admin.liveforce.co/v2/s/e6a06bbd-db1b-4a70-9b25-14a48c10c540 Copy…" at bounding box center [225, 107] width 451 height 214
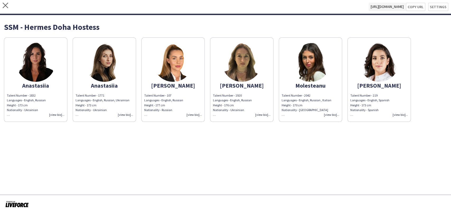
click at [400, 113] on div "Talent Number - 219 Languages - English, Spanish Height - 173 cm Nationality - …" at bounding box center [379, 105] width 58 height 24
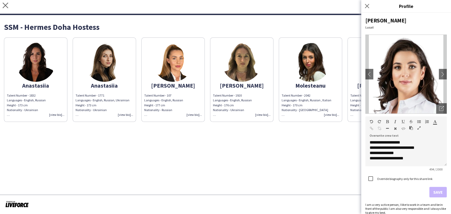
click at [197, 160] on app-share-pages "close https://admin.liveforce.co/v2/s/e6a06bbd-db1b-4a70-9b25-14a48c10c540 Copy…" at bounding box center [225, 107] width 451 height 214
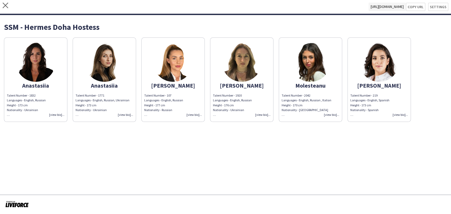
click at [55, 115] on div "Talent Number - 1832 Languages - English, Russian Height - 173 cm Nationality -…" at bounding box center [36, 105] width 58 height 24
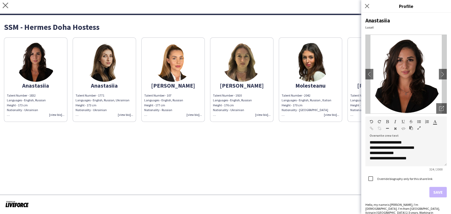
click at [130, 114] on div "Talent Number - 1771 Languages - English, Russian, Ukrainian Height - 173 cm Na…" at bounding box center [104, 105] width 58 height 24
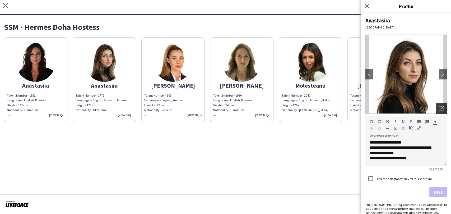
click at [436, 105] on div "Open photos pop-in" at bounding box center [441, 108] width 11 height 11
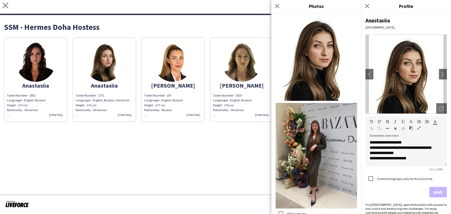
click at [191, 113] on div "Talent Number - 107 Languages - English, Russian Height - 177 cm Nationality - …" at bounding box center [173, 105] width 58 height 24
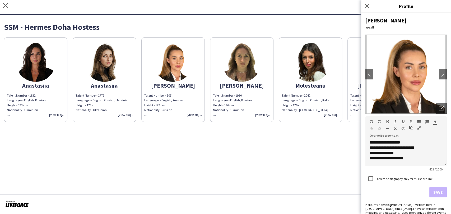
click at [262, 112] on div "Talent Number - 1920 Languages - English, Russian Height - 176 cm Nationality -…" at bounding box center [242, 105] width 58 height 24
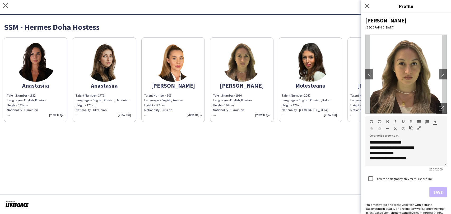
click at [333, 114] on div "Talent Number - 2042 Languages - English, Russian , Italian Height - 170 cm Nat…" at bounding box center [310, 105] width 58 height 24
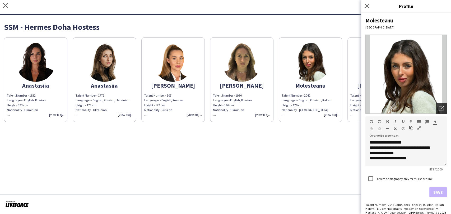
click at [439, 106] on icon "Open photos pop-in" at bounding box center [441, 108] width 5 height 5
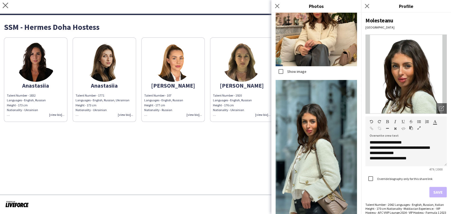
scroll to position [498, 0]
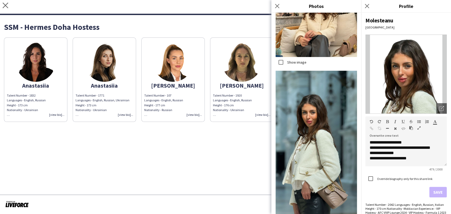
click at [166, 162] on app-share-pages "close https://admin.liveforce.co/v2/s/e6a06bbd-db1b-4a70-9b25-14a48c10c540 Copy…" at bounding box center [225, 107] width 451 height 214
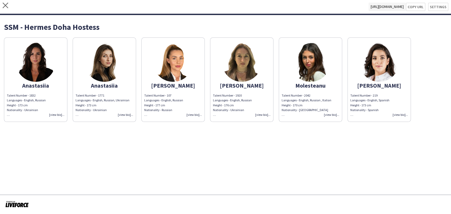
click at [396, 114] on div "Talent Number - 219 Languages - English, Spanish Height - 173 cm Nationality - …" at bounding box center [379, 105] width 58 height 24
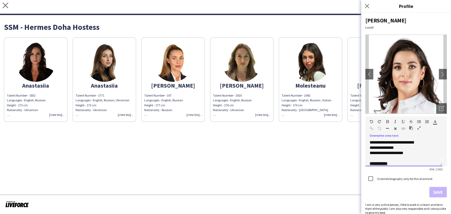
scroll to position [0, 0]
click at [367, 6] on icon at bounding box center [366, 5] width 5 height 5
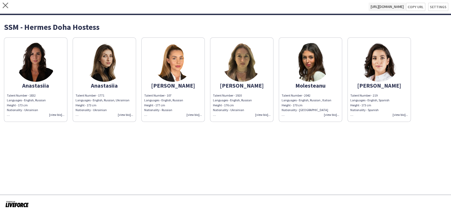
click at [423, 113] on div "Anastasiia Talent Number - 1832 Languages - English, Russian Height - 173 cm Na…" at bounding box center [225, 78] width 443 height 87
click at [402, 113] on div "Talent Number - 219 Languages - English, Spanish Height - 173 cm Nationality - …" at bounding box center [379, 105] width 58 height 24
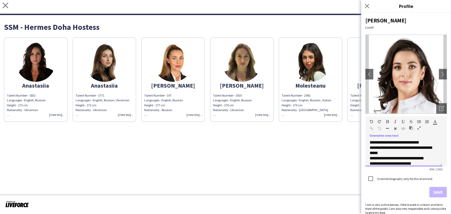
scroll to position [35, 0]
click at [369, 5] on app-icon "Close pop-in" at bounding box center [367, 6] width 8 height 8
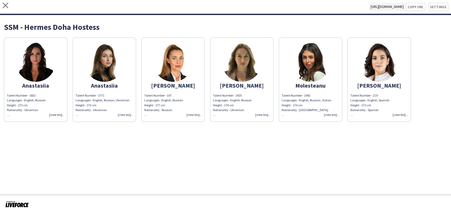
click at [242, 73] on img at bounding box center [242, 62] width 40 height 40
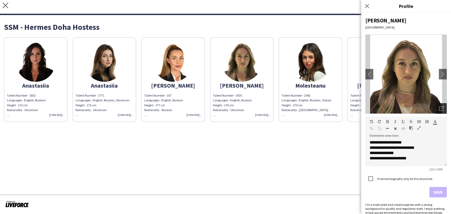
click at [439, 106] on icon "Open photos pop-in" at bounding box center [441, 108] width 5 height 5
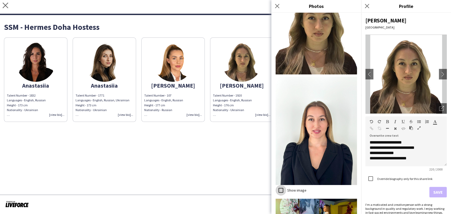
scroll to position [0, 0]
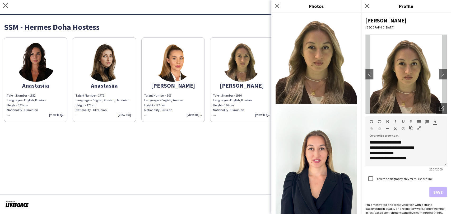
click at [307, 168] on img at bounding box center [315, 160] width 81 height 108
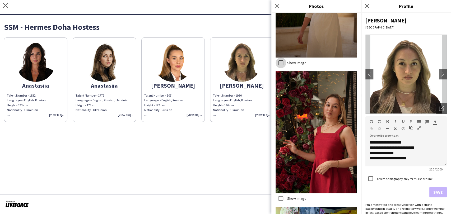
scroll to position [1026, 0]
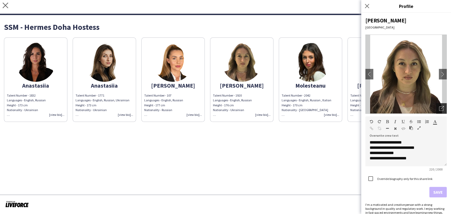
click at [436, 106] on div "Open photos pop-in" at bounding box center [441, 108] width 11 height 11
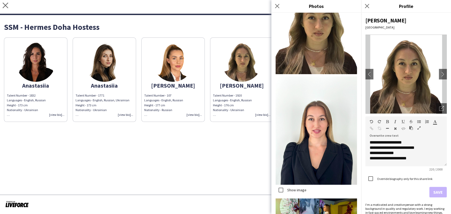
scroll to position [0, 0]
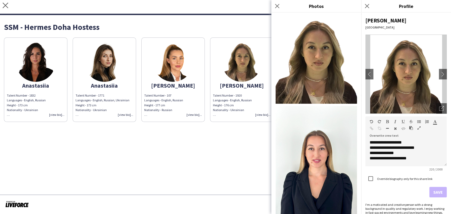
click at [324, 61] on img at bounding box center [315, 59] width 81 height 89
click at [279, 7] on icon "Close pop-in" at bounding box center [276, 5] width 5 height 5
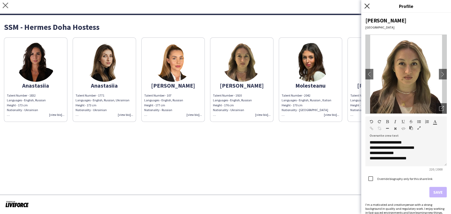
click at [367, 6] on icon at bounding box center [366, 5] width 5 height 5
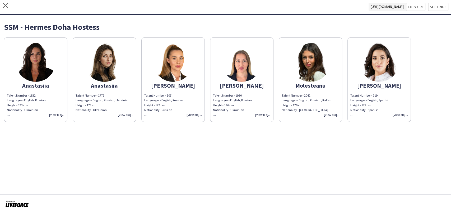
click at [328, 115] on div "Talent Number - 2042 Languages - English, Russian , Italian Height - 170 cm Nat…" at bounding box center [310, 105] width 58 height 24
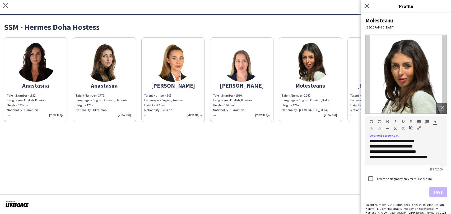
scroll to position [35, 0]
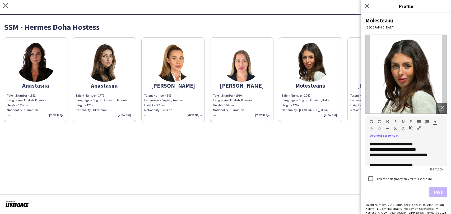
click at [338, 133] on app-share-pages "close https://admin.liveforce.co/v2/s/e6a06bbd-db1b-4a70-9b25-14a48c10c540 Copy…" at bounding box center [225, 107] width 451 height 214
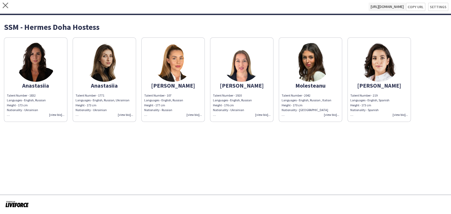
click at [401, 113] on div "Talent Number - 219 Languages - English, Spanish Height - 173 cm Nationality - …" at bounding box center [379, 105] width 58 height 24
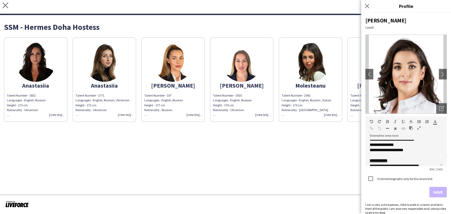
scroll to position [0, 0]
click at [130, 114] on div "Talent Number - 1771 Languages - English, Russian, Ukrainian Height - 173 cm Na…" at bounding box center [104, 105] width 58 height 24
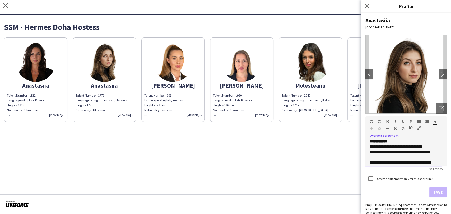
scroll to position [23, 0]
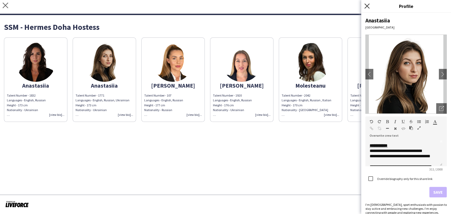
click at [367, 5] on icon at bounding box center [366, 5] width 5 height 5
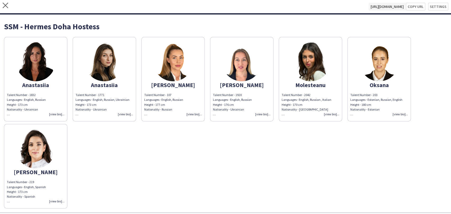
click at [402, 114] on div "Talent Number - 203 Languages - Estonian, Russian, English Height - 180 cm Nati…" at bounding box center [379, 105] width 58 height 24
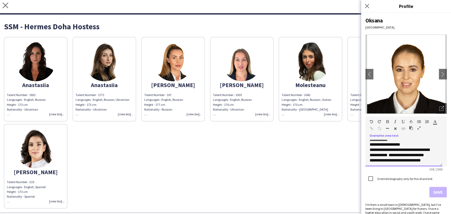
scroll to position [18, 0]
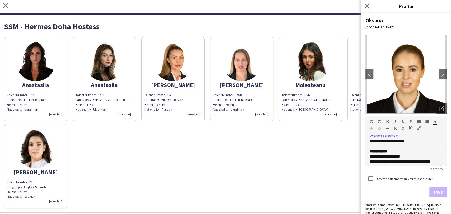
click at [369, 7] on app-icon "Close pop-in" at bounding box center [367, 6] width 8 height 8
